Goal: Task Accomplishment & Management: Manage account settings

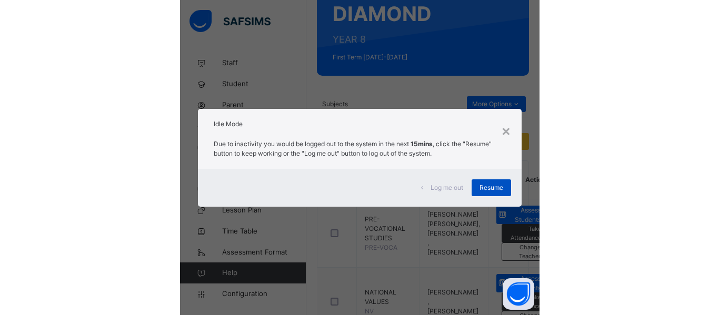
scroll to position [136, 0]
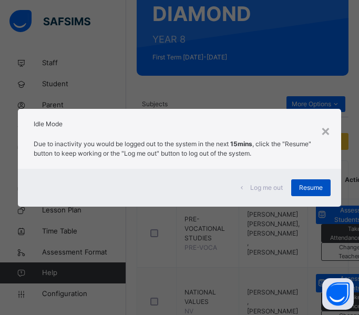
click at [303, 187] on span "Resume" at bounding box center [311, 187] width 24 height 9
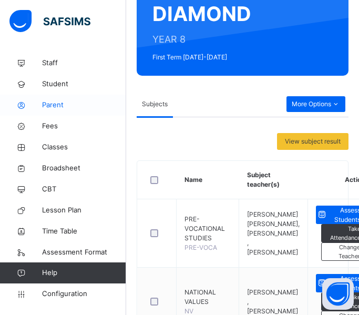
click at [52, 104] on span "Parent" at bounding box center [84, 105] width 84 height 11
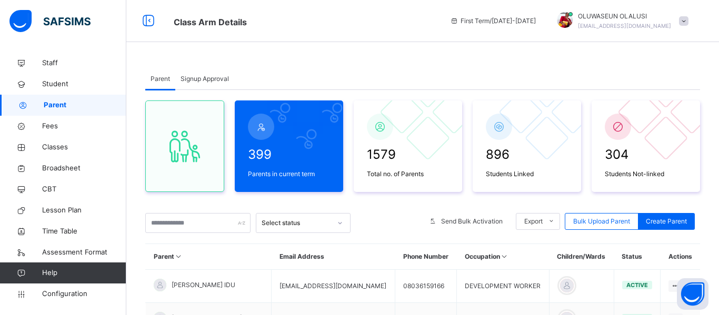
click at [199, 79] on span "Signup Approval" at bounding box center [205, 78] width 48 height 9
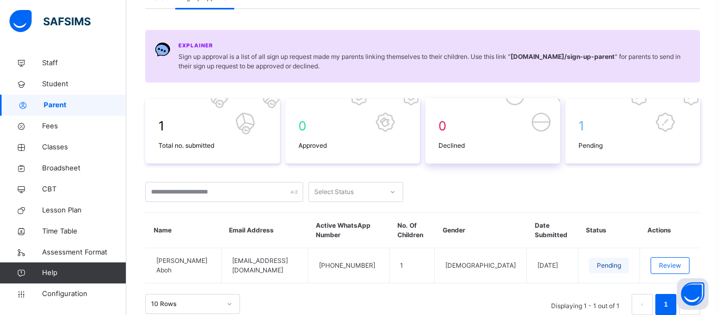
scroll to position [106, 0]
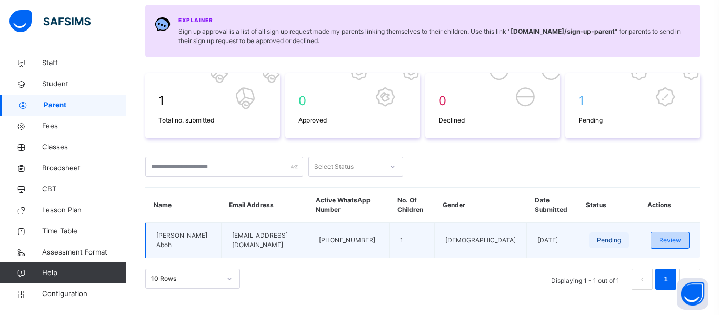
click at [359, 236] on span "Review" at bounding box center [670, 240] width 22 height 9
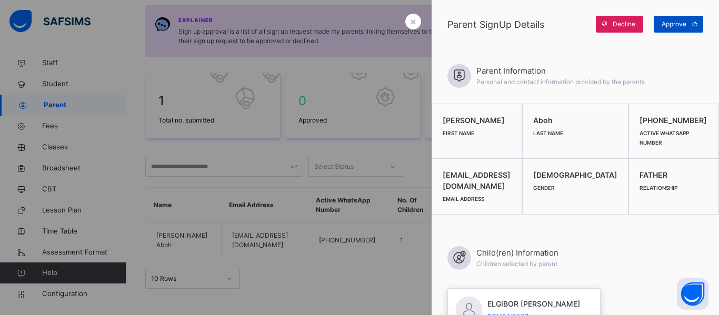
click at [359, 25] on span "Approve" at bounding box center [674, 23] width 25 height 9
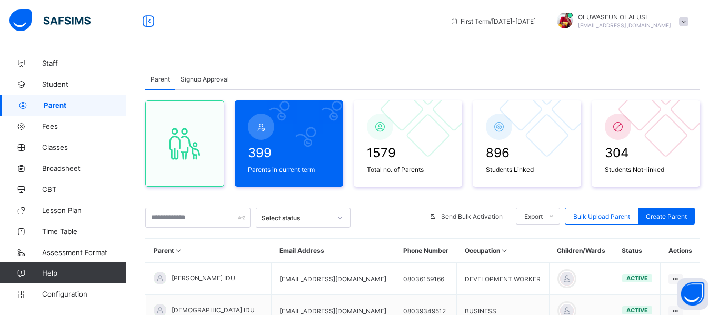
click at [217, 78] on span "Signup Approval" at bounding box center [205, 79] width 48 height 8
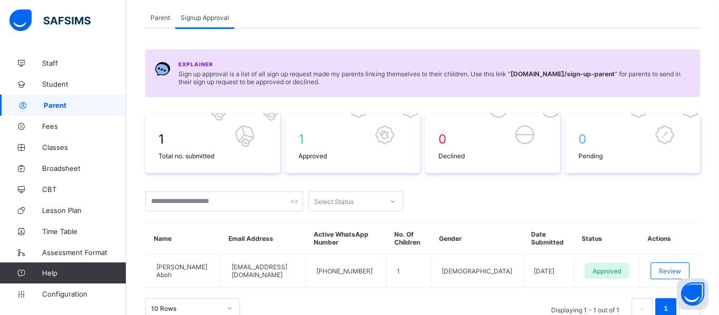
scroll to position [95, 0]
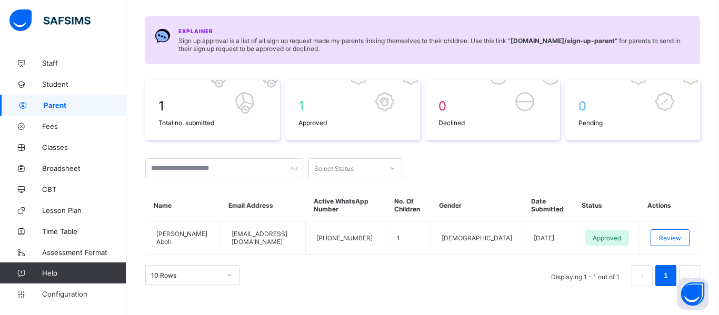
click at [494, 159] on div "Select Status" at bounding box center [422, 168] width 555 height 20
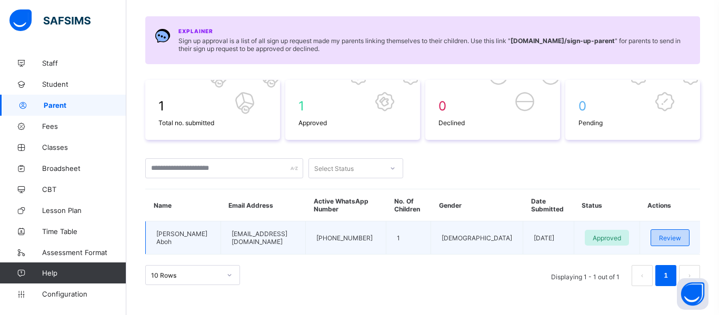
click at [667, 234] on span "Review" at bounding box center [670, 238] width 22 height 8
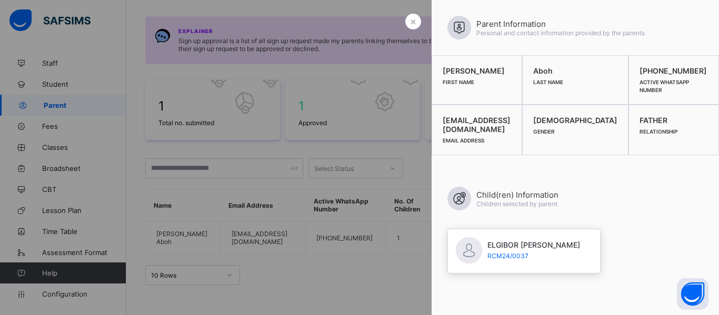
click at [365, 268] on div at bounding box center [359, 157] width 719 height 315
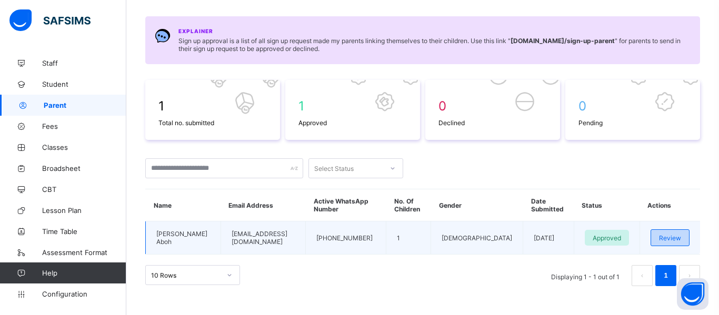
click at [654, 232] on div "Review" at bounding box center [669, 237] width 39 height 17
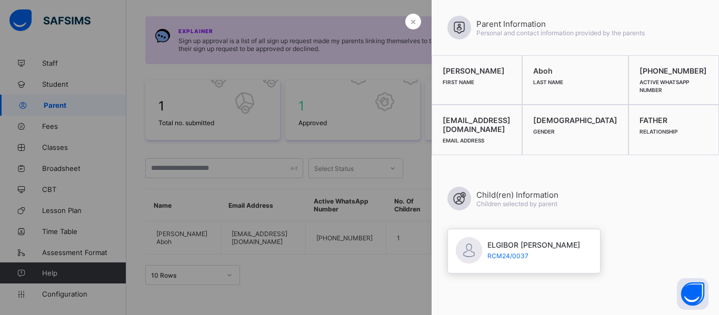
click at [464, 191] on icon at bounding box center [459, 199] width 18 height 16
click at [377, 267] on div at bounding box center [359, 157] width 719 height 315
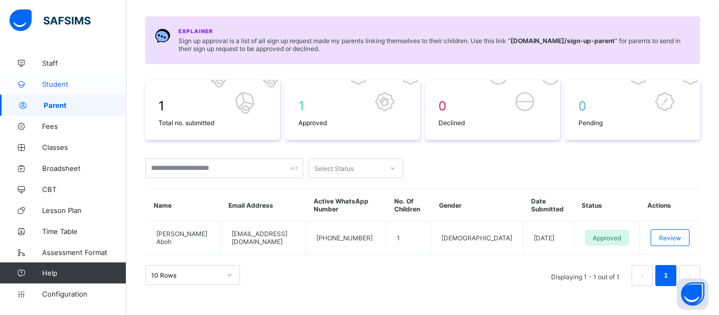
click at [55, 91] on link "Student" at bounding box center [63, 84] width 126 height 21
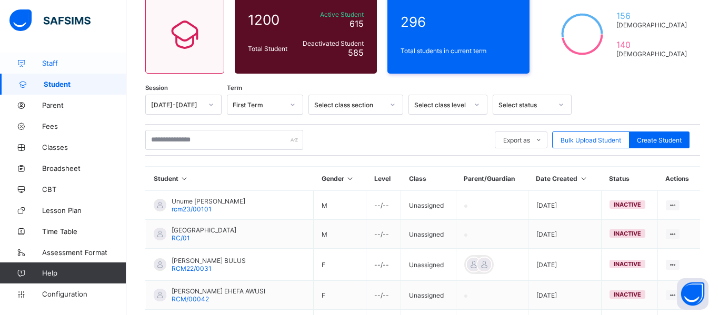
click at [51, 69] on link "Staff" at bounding box center [63, 63] width 126 height 21
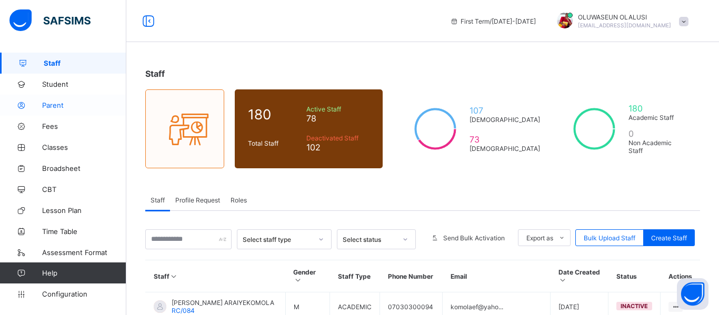
click at [57, 107] on span "Parent" at bounding box center [84, 105] width 84 height 8
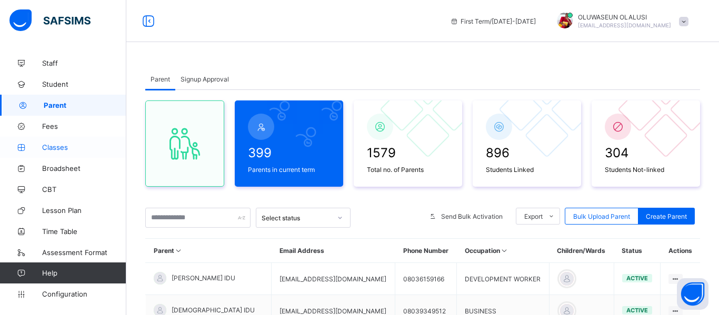
click at [54, 146] on span "Classes" at bounding box center [84, 147] width 84 height 8
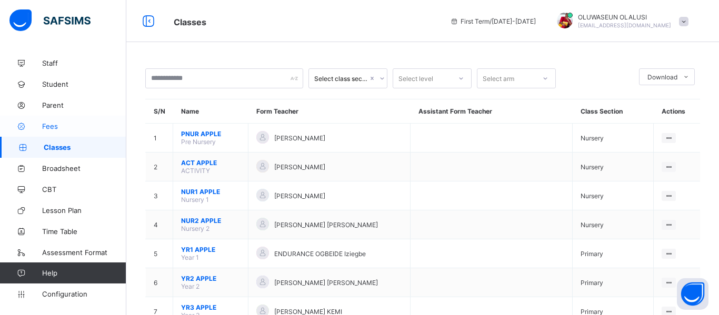
click at [51, 125] on span "Fees" at bounding box center [84, 126] width 84 height 8
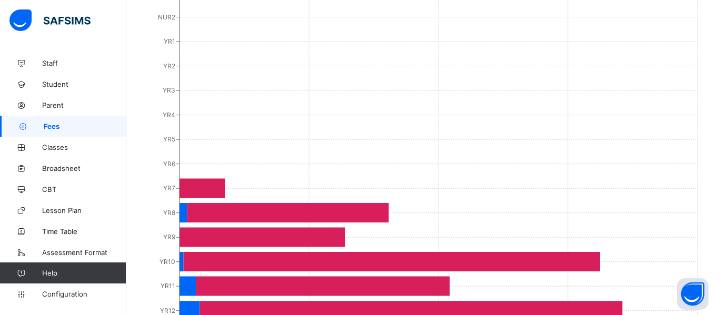
scroll to position [673, 0]
